Goal: Find specific page/section: Find specific page/section

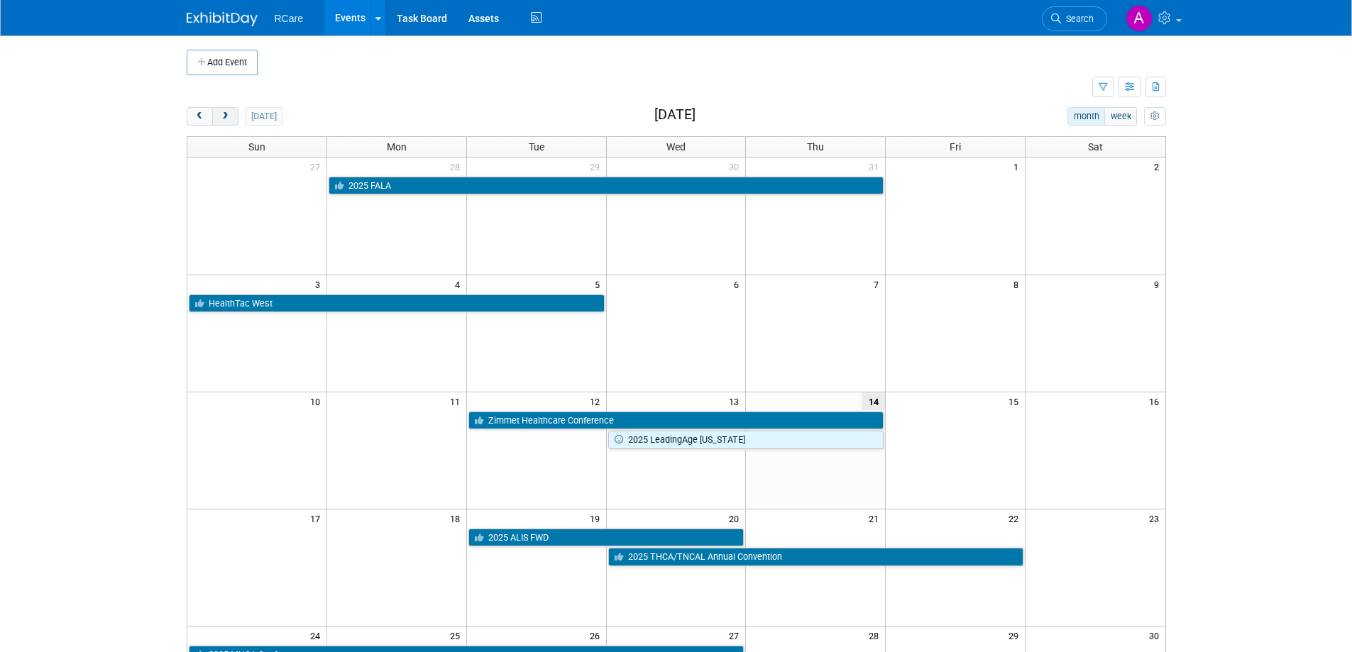
click at [231, 110] on button "next" at bounding box center [225, 116] width 26 height 18
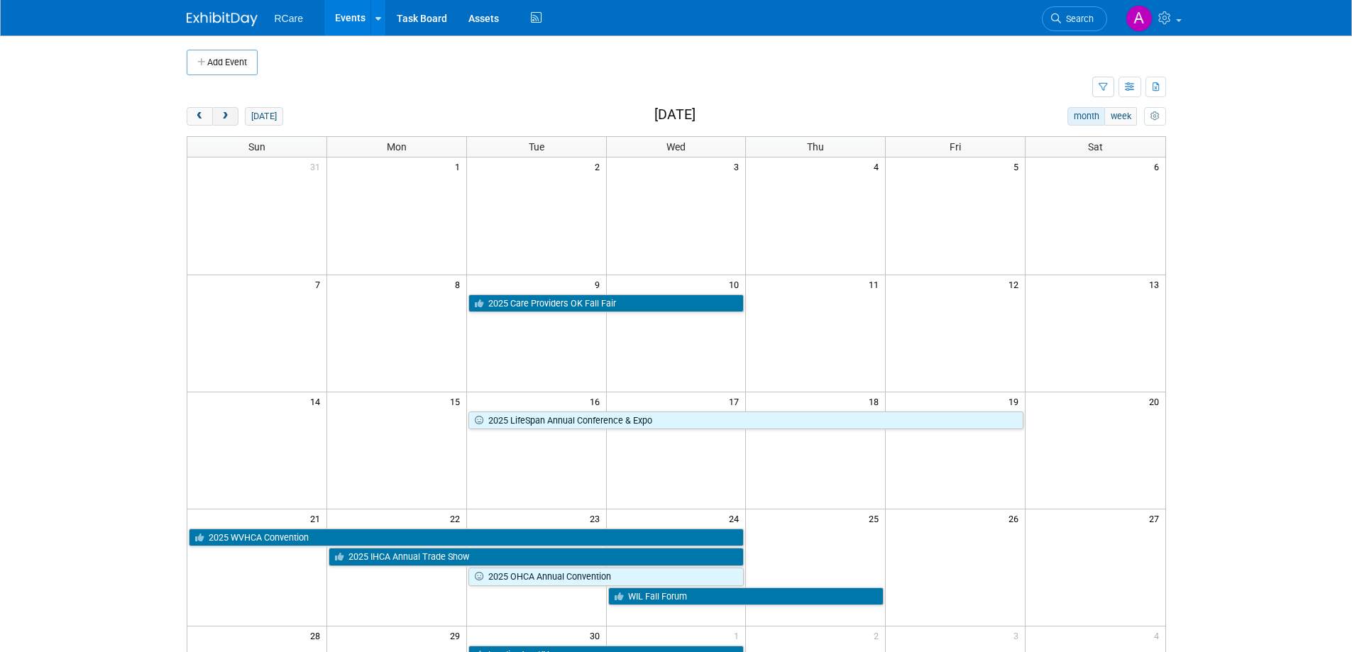
click at [231, 110] on button "next" at bounding box center [225, 116] width 26 height 18
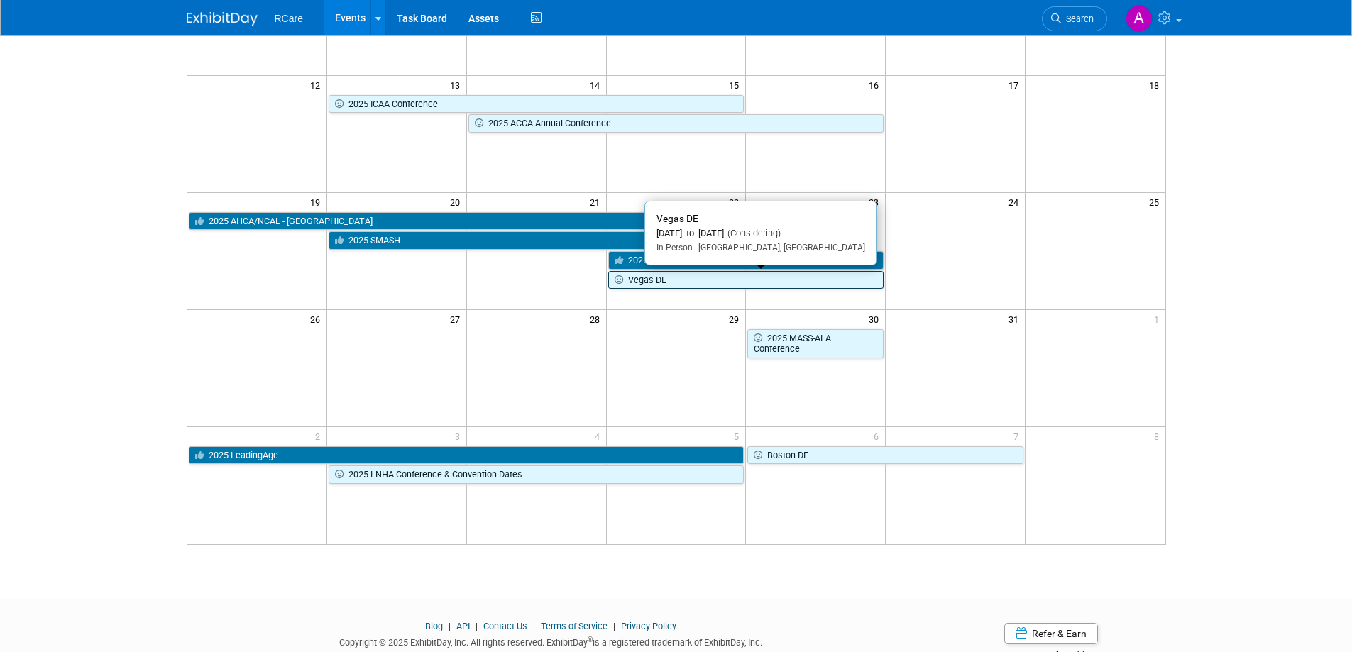
scroll to position [355, 0]
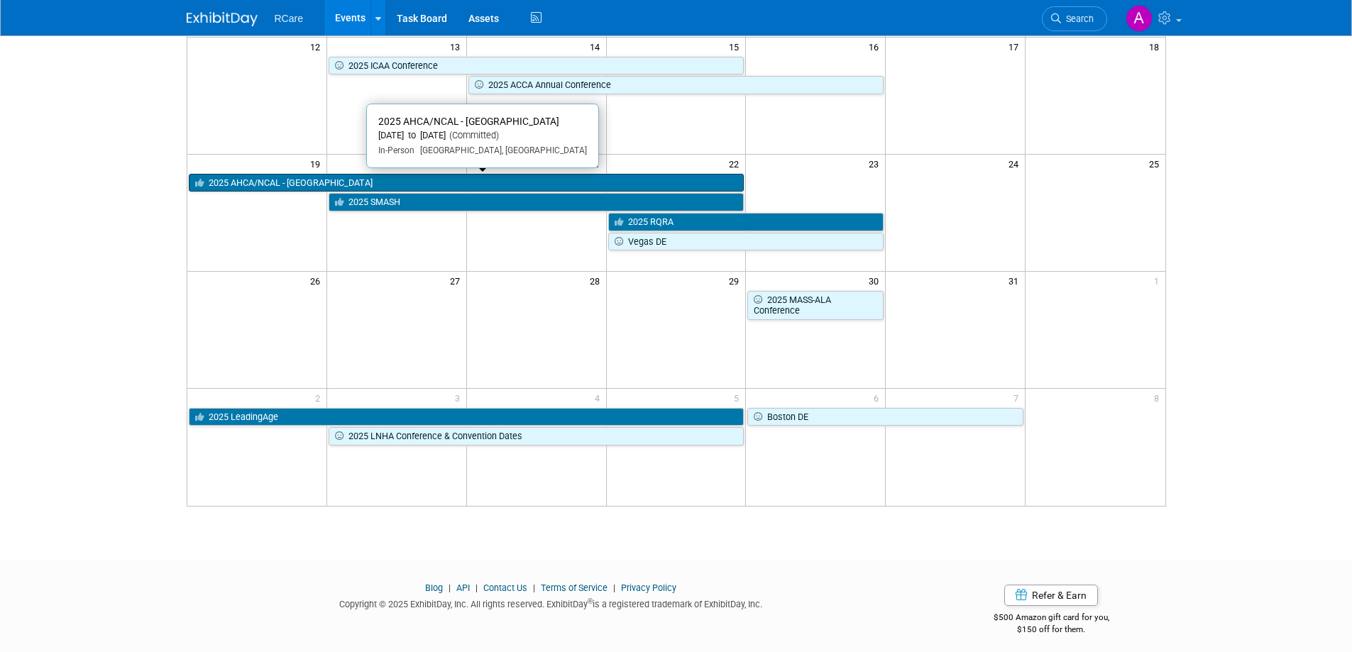
click at [309, 185] on link "2025 AHCA/NCAL - [GEOGRAPHIC_DATA]" at bounding box center [467, 183] width 556 height 18
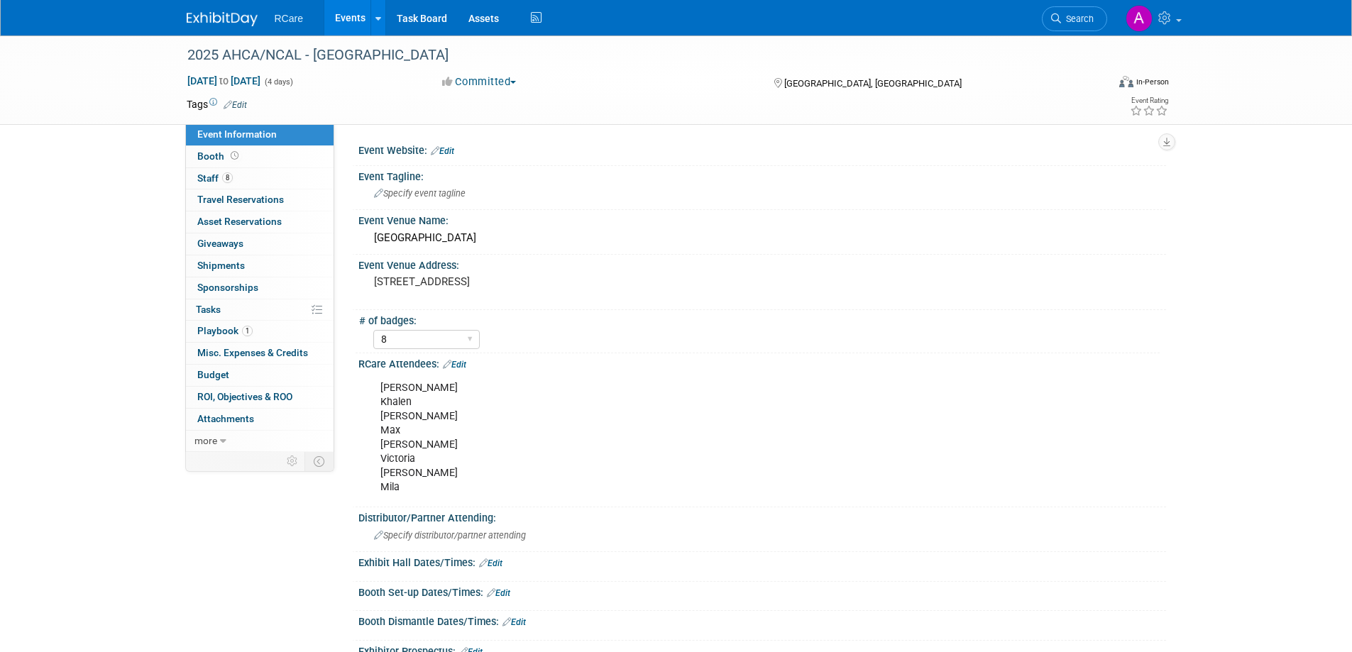
select select "8"
drag, startPoint x: 410, startPoint y: 494, endPoint x: 371, endPoint y: 385, distance: 115.8
click at [371, 385] on div "Ashley Khalen Matt Max Jake Victoria Mike Mila" at bounding box center [691, 438] width 640 height 128
copy div "Ashley Khalen Matt Max Jake Victoria Mike Mila"
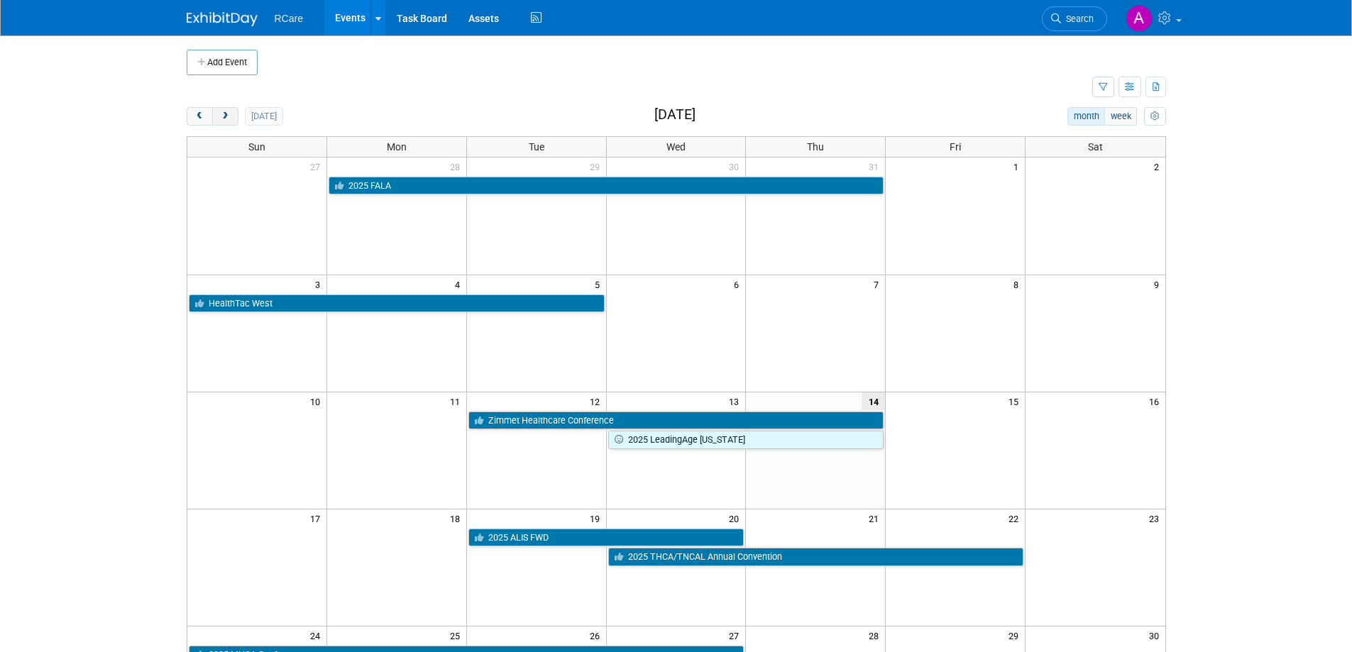
click at [230, 119] on span "next" at bounding box center [225, 116] width 11 height 9
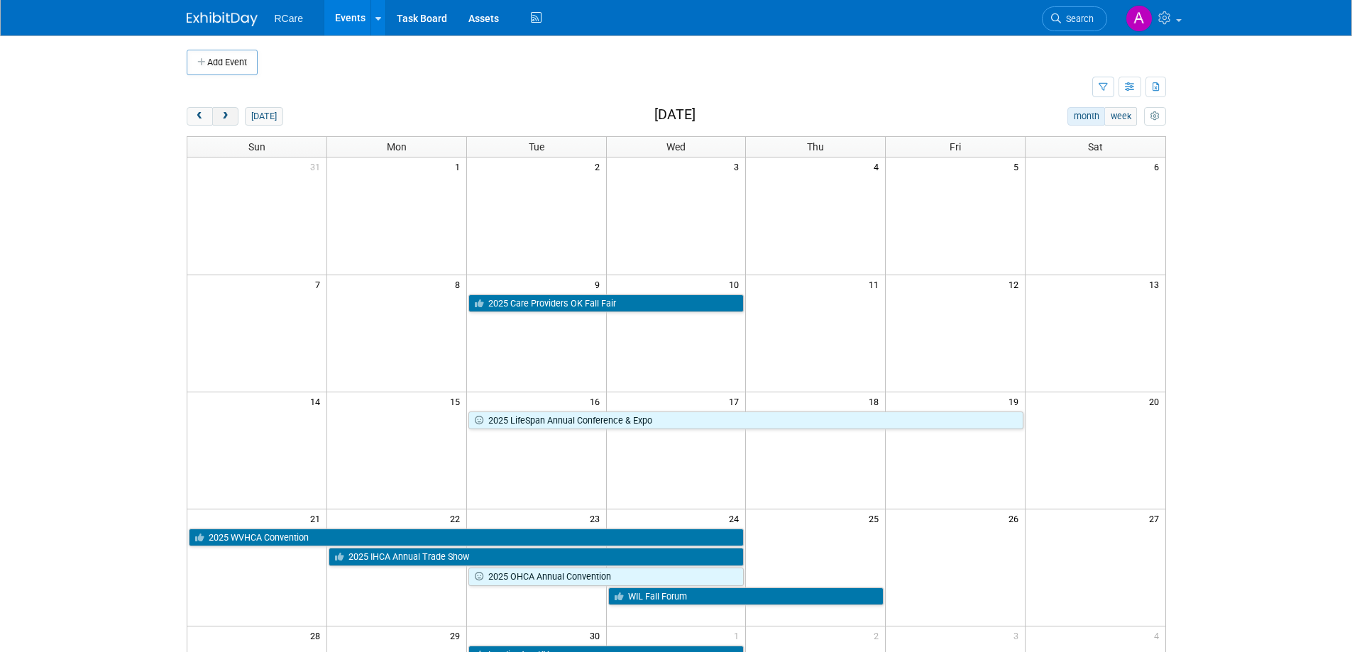
click at [215, 114] on button "next" at bounding box center [225, 116] width 26 height 18
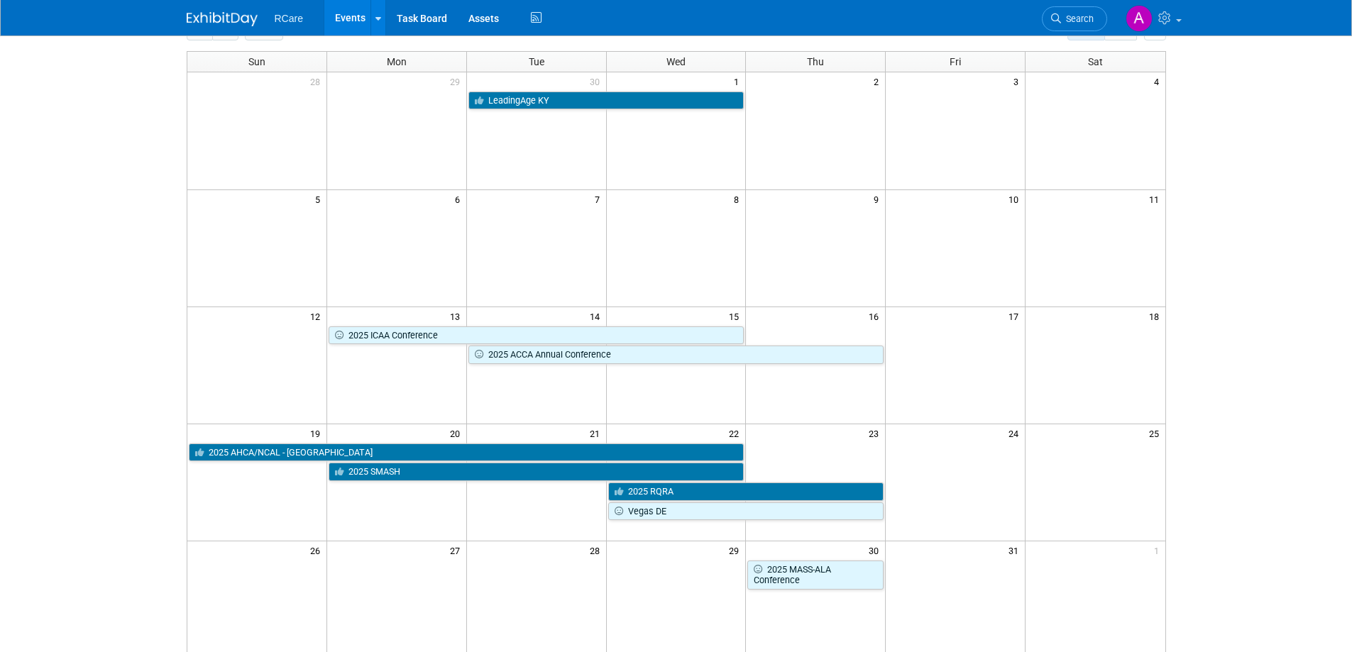
scroll to position [284, 0]
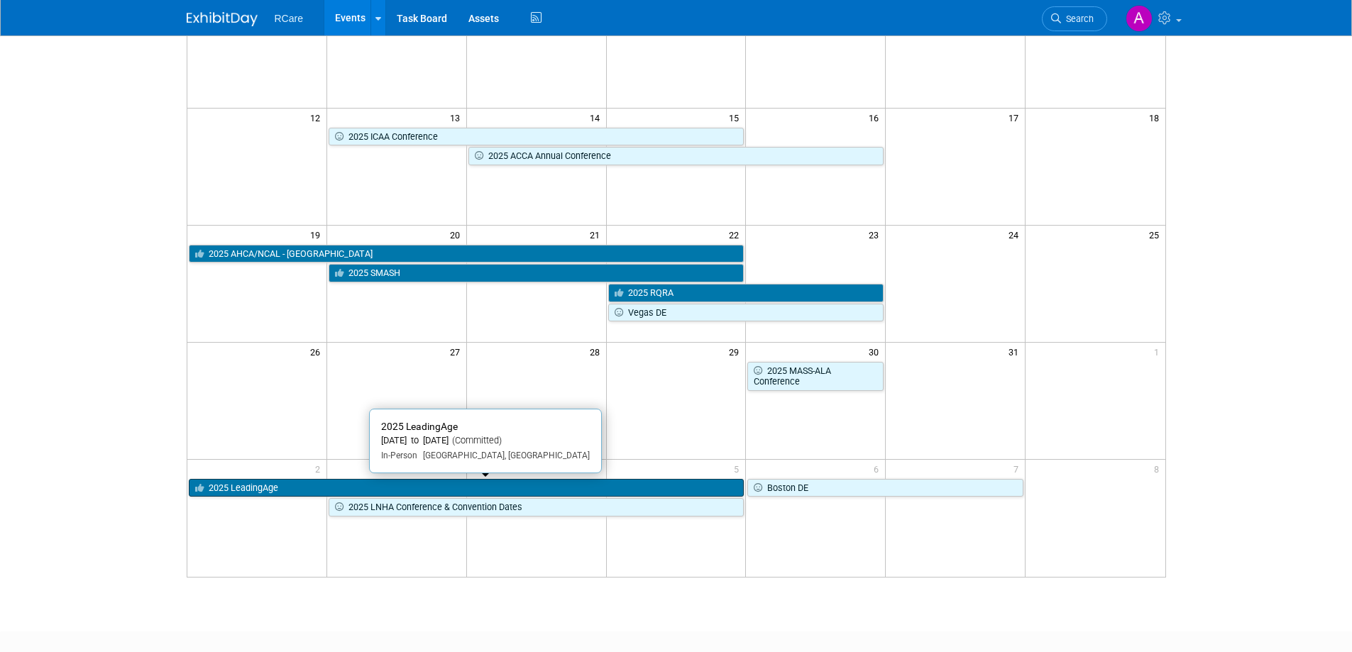
click at [384, 488] on link "2025 LeadingAge" at bounding box center [467, 488] width 556 height 18
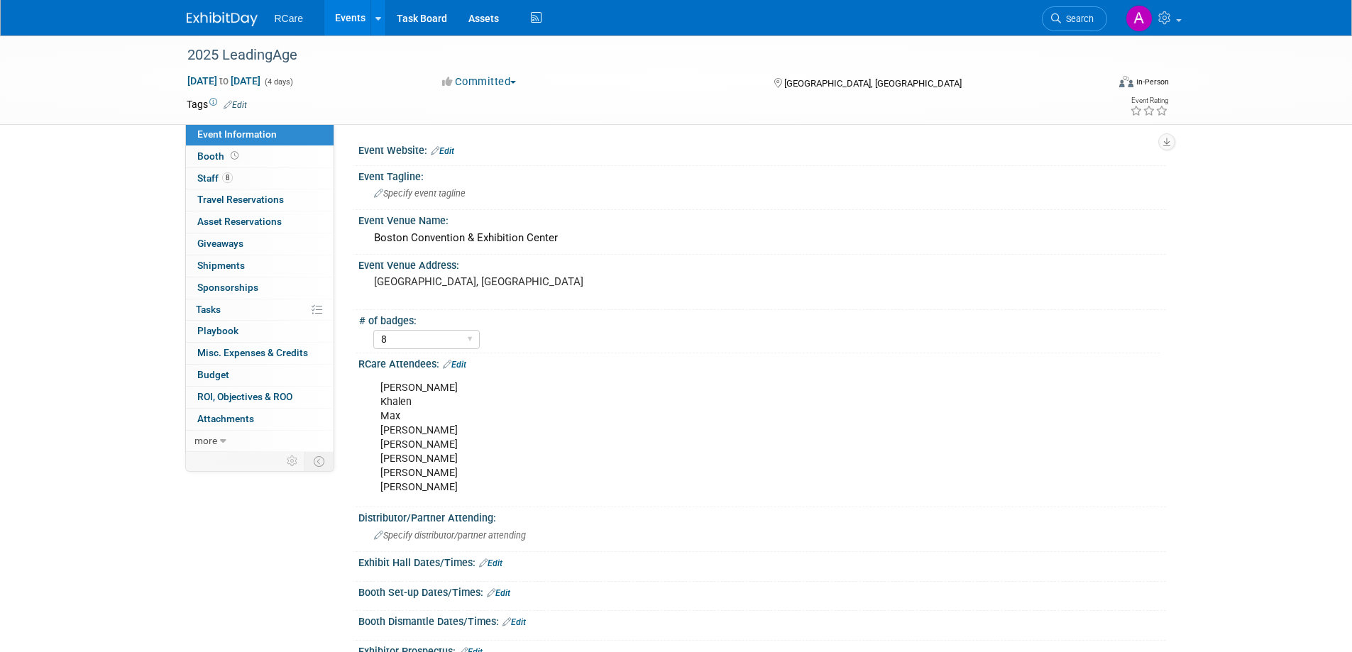
select select "8"
drag, startPoint x: 399, startPoint y: 490, endPoint x: 362, endPoint y: 395, distance: 102.7
click at [362, 395] on div "Ashley Khalen Max Matt Jake Mike Daphne Ty X" at bounding box center [762, 437] width 808 height 133
copy div "Ashley Khalen Max Matt Jake Mike Daphne Ty"
click at [410, 490] on div "Ashley Khalen Max Matt Jake Mike Daphne Ty" at bounding box center [691, 438] width 640 height 128
